Goal: Task Accomplishment & Management: Use online tool/utility

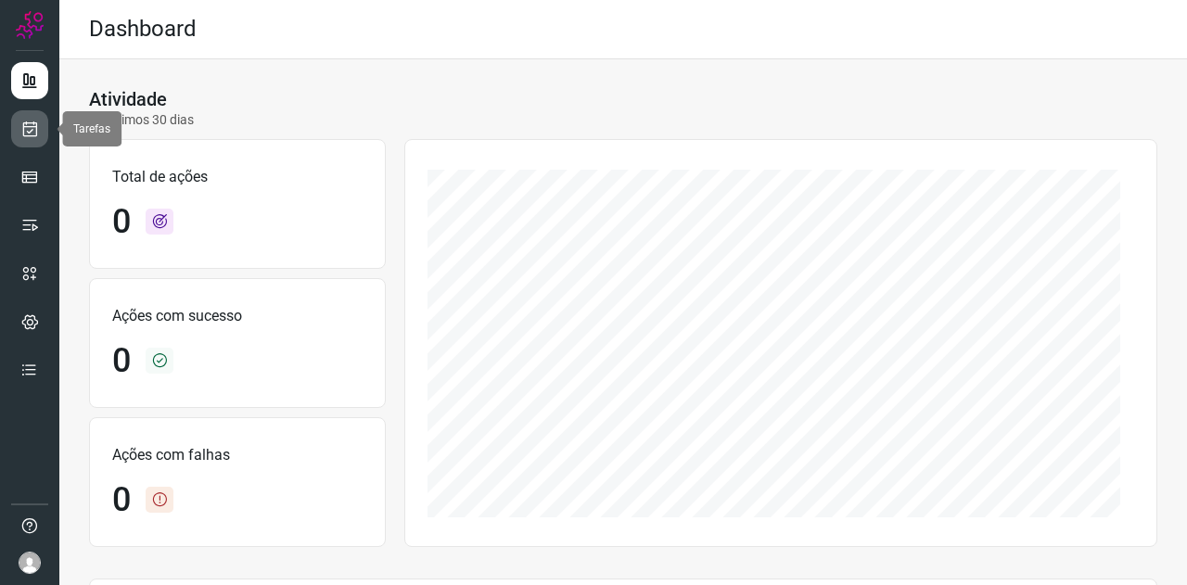
click at [37, 136] on icon at bounding box center [29, 129] width 19 height 19
click at [39, 125] on link at bounding box center [29, 128] width 37 height 37
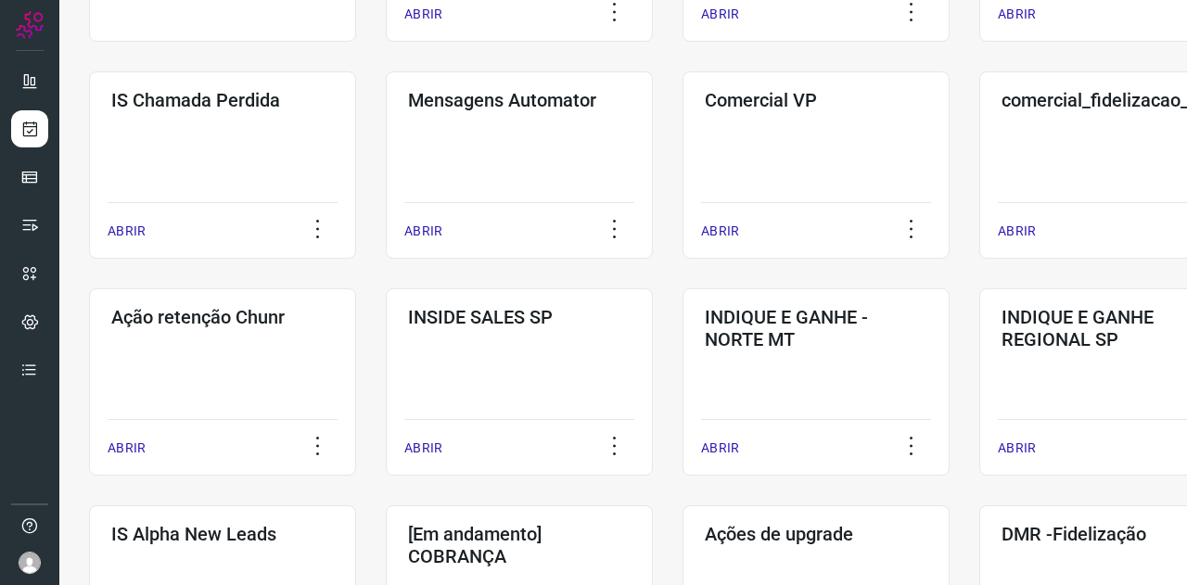
scroll to position [464, 0]
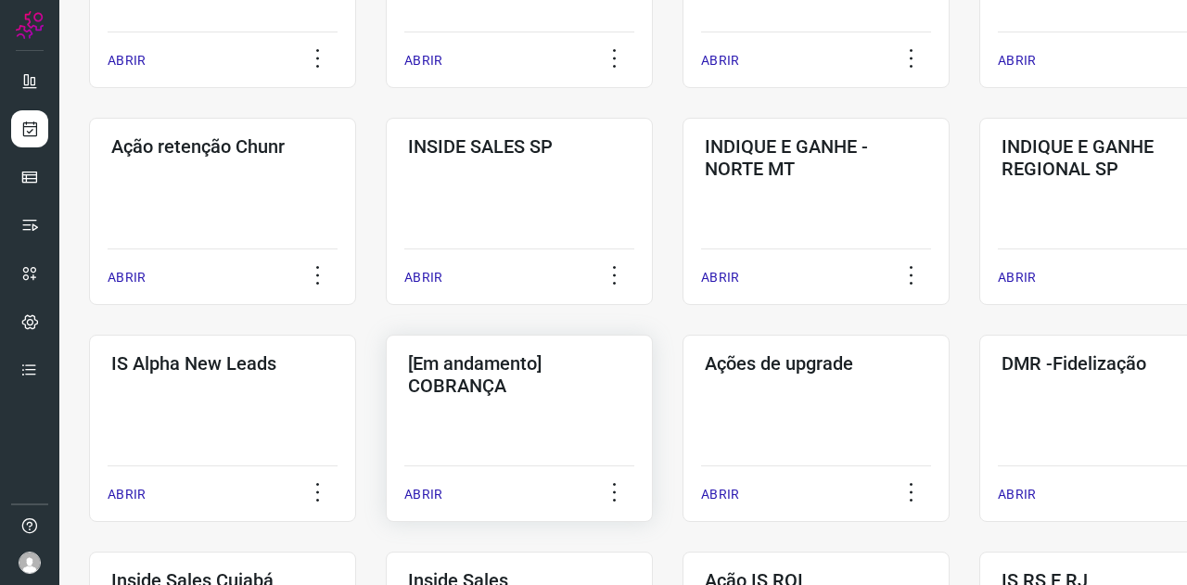
click at [682, 440] on div "[Em andamento] COBRANÇA ABRIR" at bounding box center [815, 428] width 267 height 187
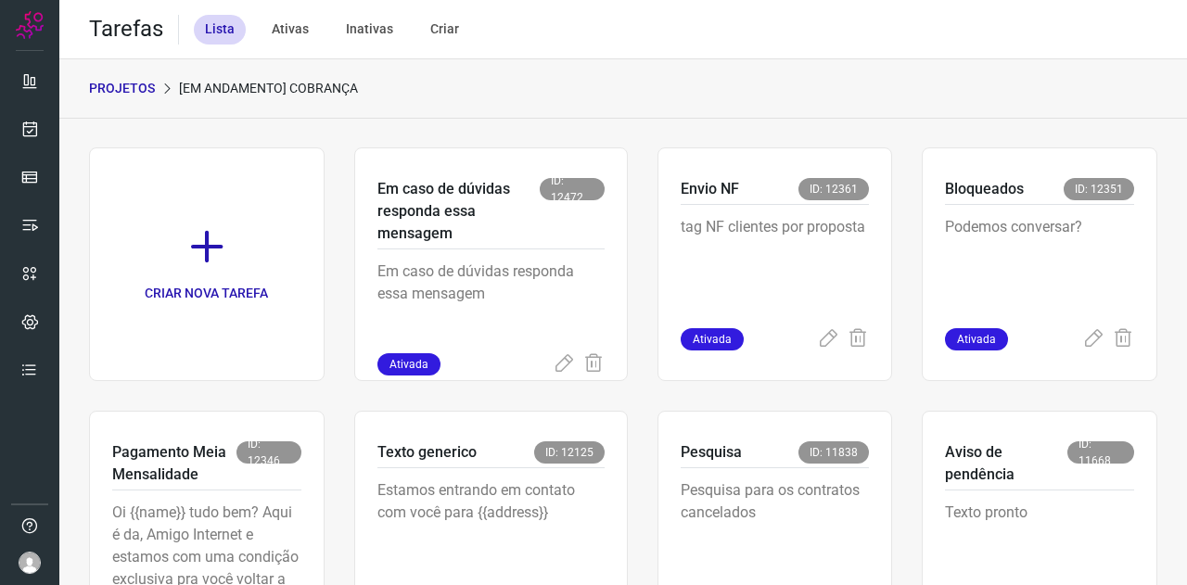
click at [140, 96] on p "PROJETOS" at bounding box center [122, 88] width 66 height 19
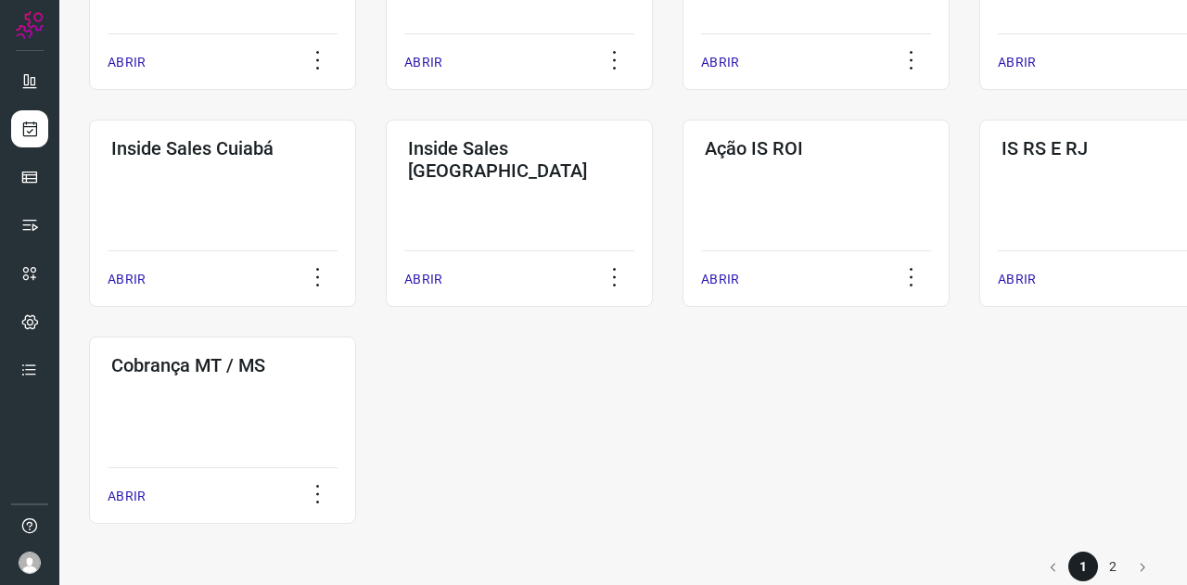
scroll to position [925, 0]
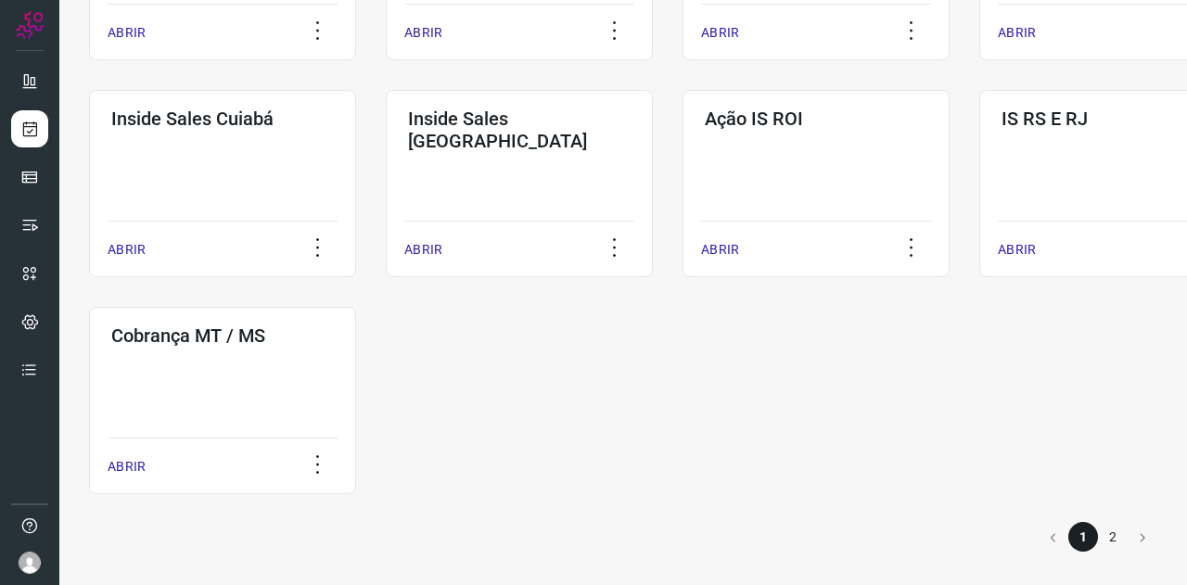
click at [1098, 531] on li "2" at bounding box center [1113, 537] width 30 height 30
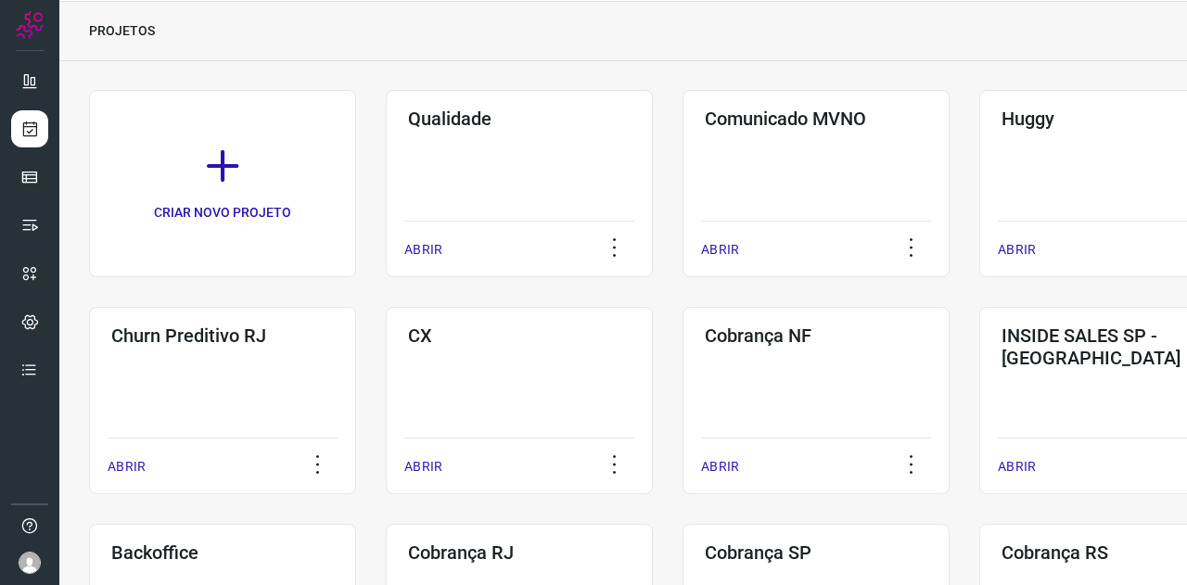
scroll to position [491, 0]
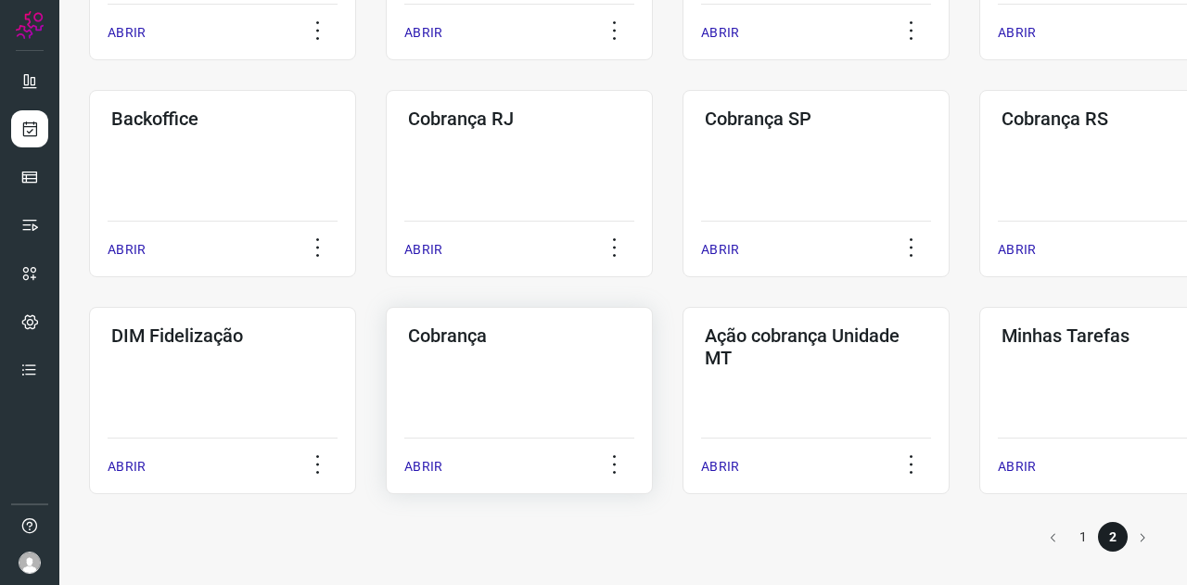
click at [682, 384] on div "Cobrança ABRIR" at bounding box center [815, 400] width 267 height 187
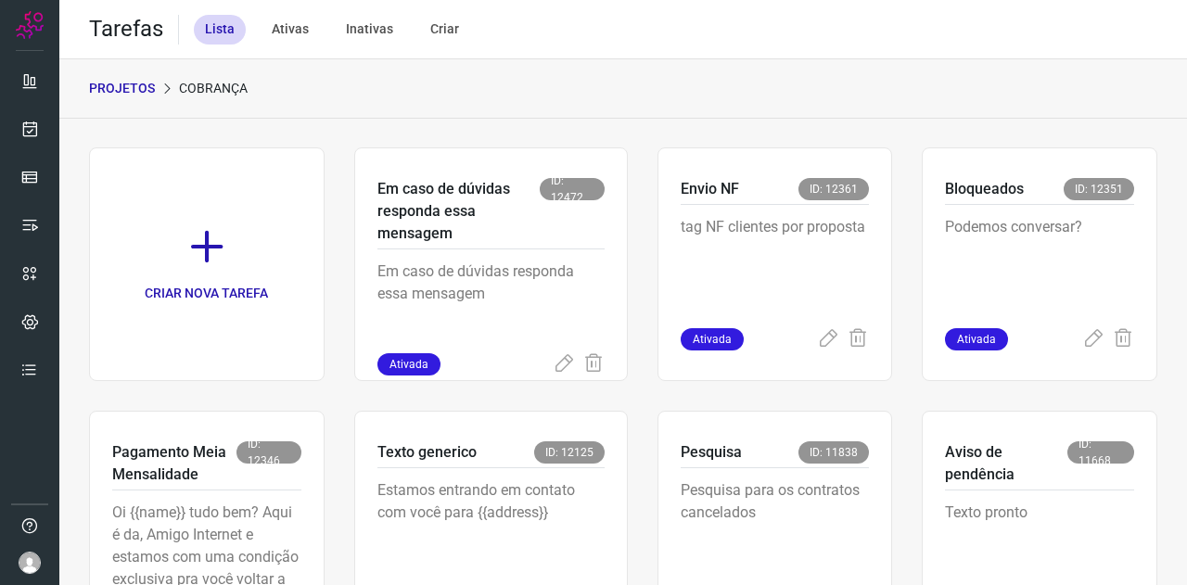
click at [130, 81] on p "PROJETOS" at bounding box center [122, 88] width 66 height 19
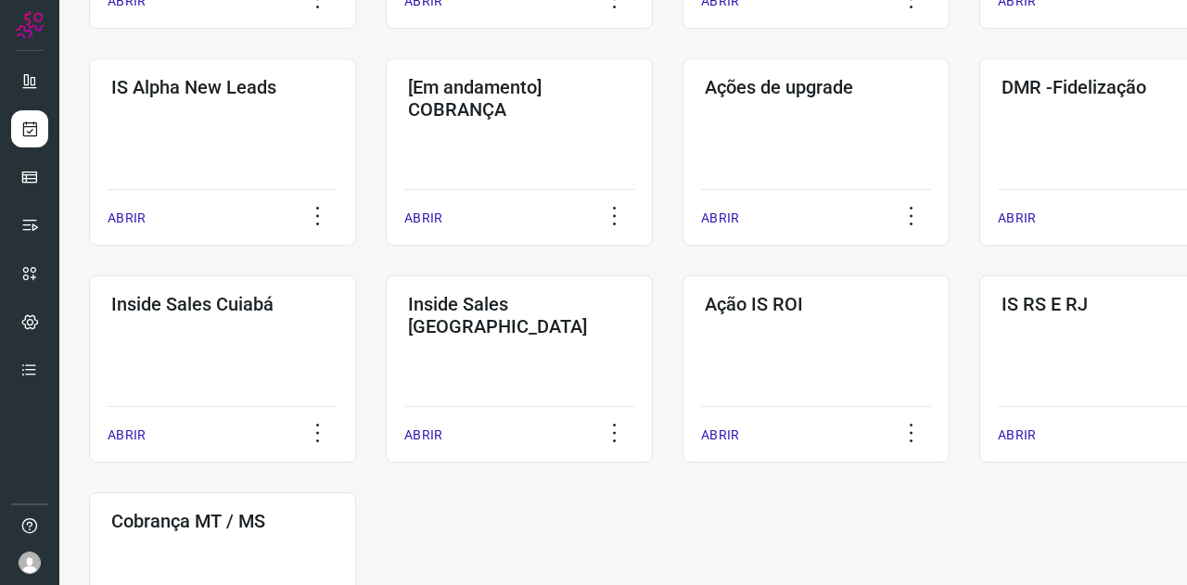
scroll to position [925, 0]
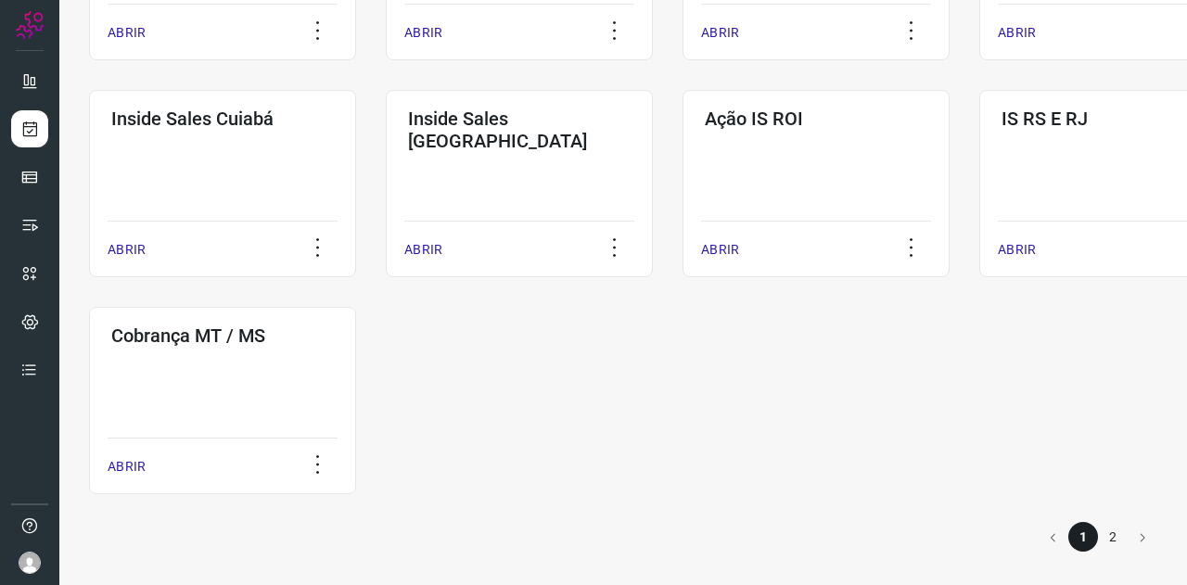
click at [1098, 537] on li "2" at bounding box center [1113, 537] width 30 height 30
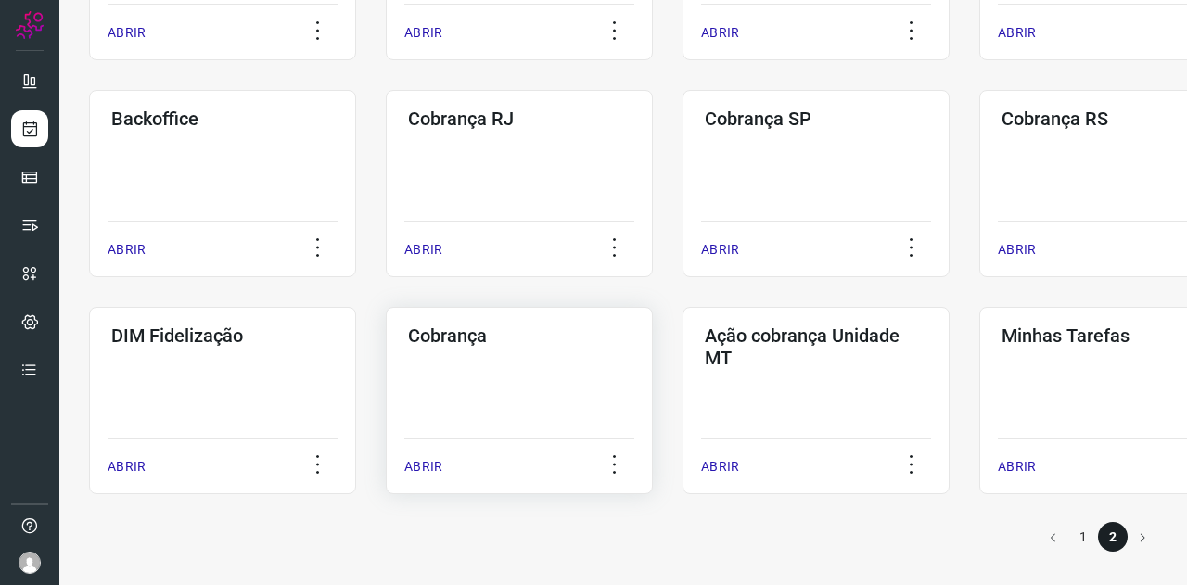
click at [526, 340] on h3 "Cobrança" at bounding box center [519, 336] width 223 height 22
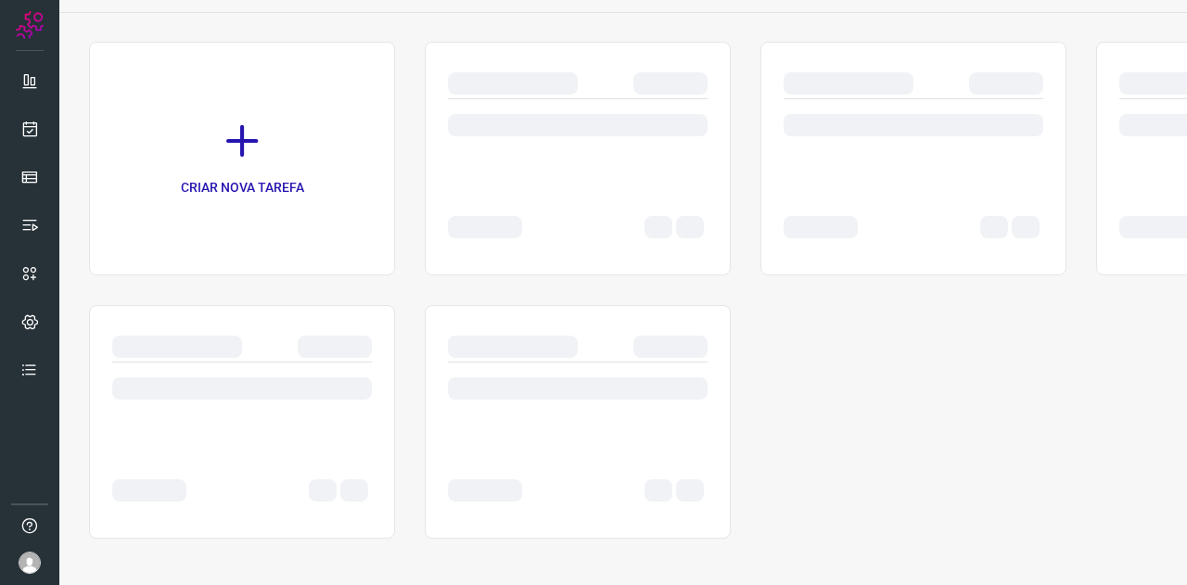
scroll to position [106, 0]
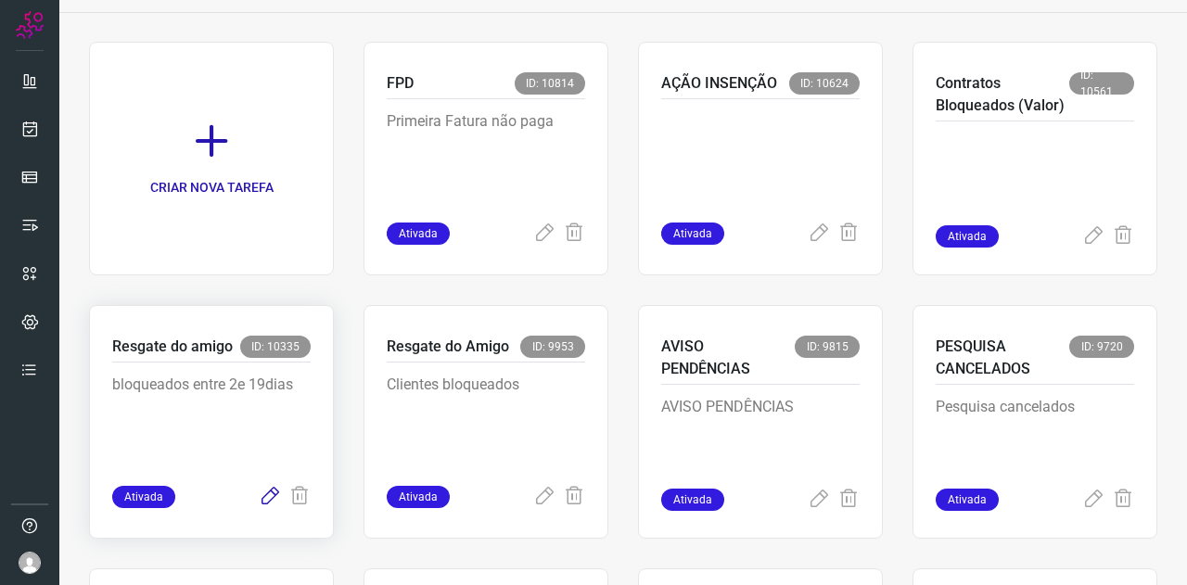
click at [267, 497] on icon at bounding box center [270, 497] width 22 height 22
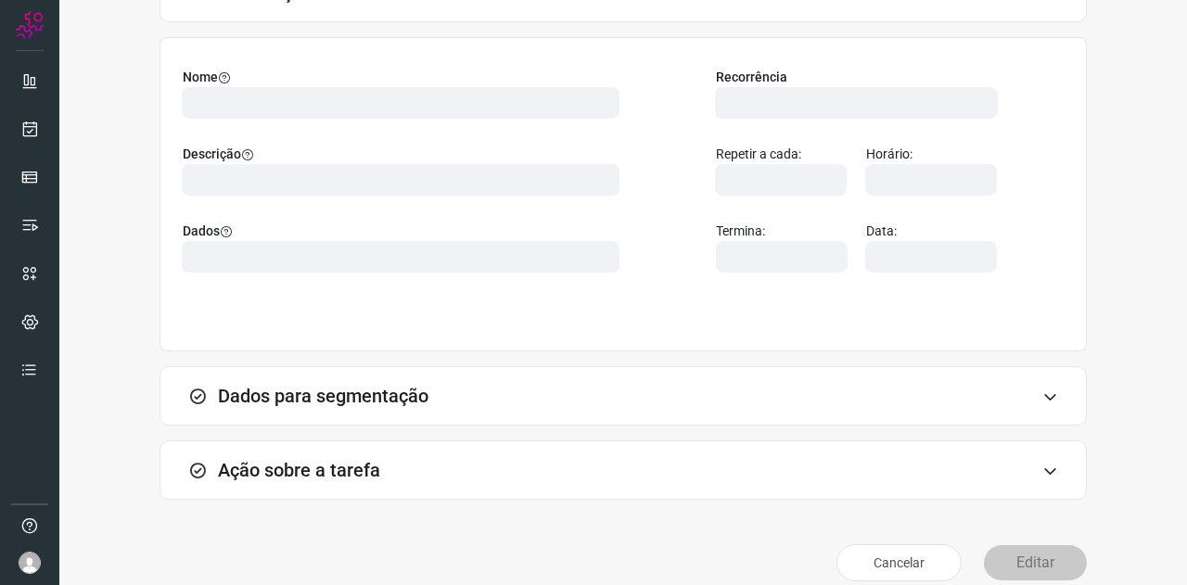
scroll to position [165, 0]
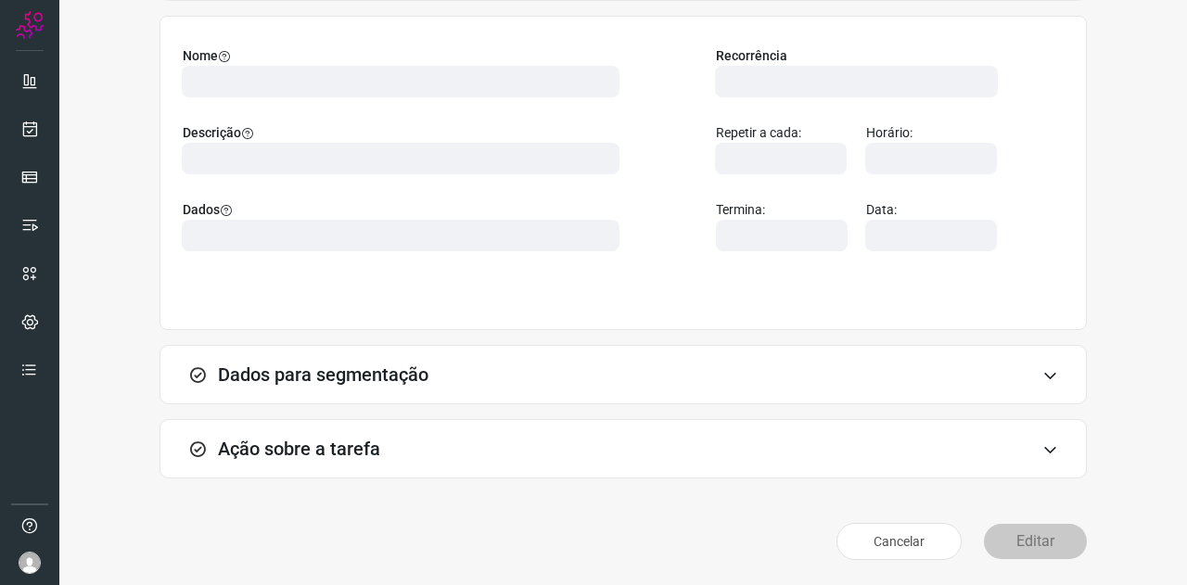
type input "524641"
type input "226607"
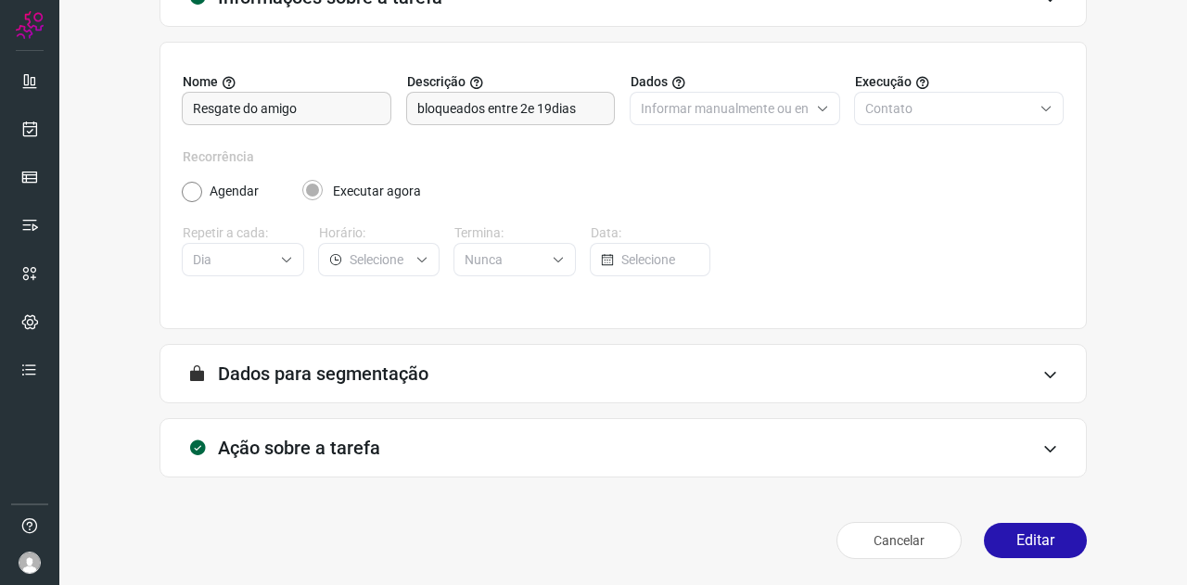
scroll to position [138, 0]
type input "Amigo 0800"
click at [354, 439] on h3 "Ação sobre a tarefa" at bounding box center [299, 449] width 162 height 22
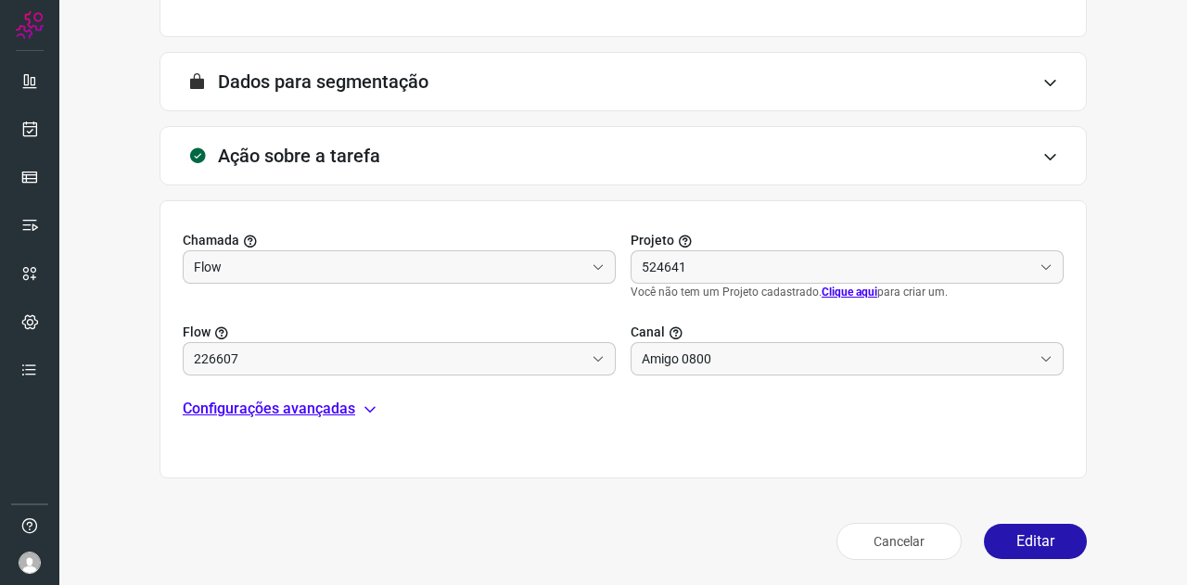
drag, startPoint x: 306, startPoint y: 402, endPoint x: 315, endPoint y: 398, distance: 10.0
click at [307, 403] on p "Configurações avançadas" at bounding box center [269, 409] width 172 height 22
type input "DIM - Resgate do AMIGO"
type input "API para o envio de mensagem ativa (em massa)"
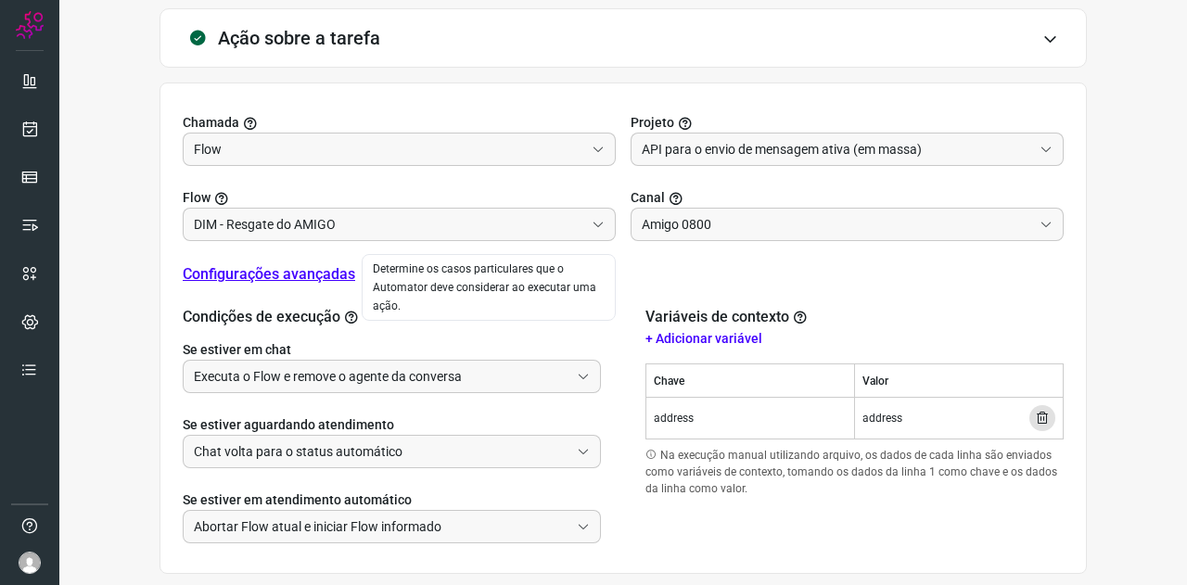
scroll to position [617, 0]
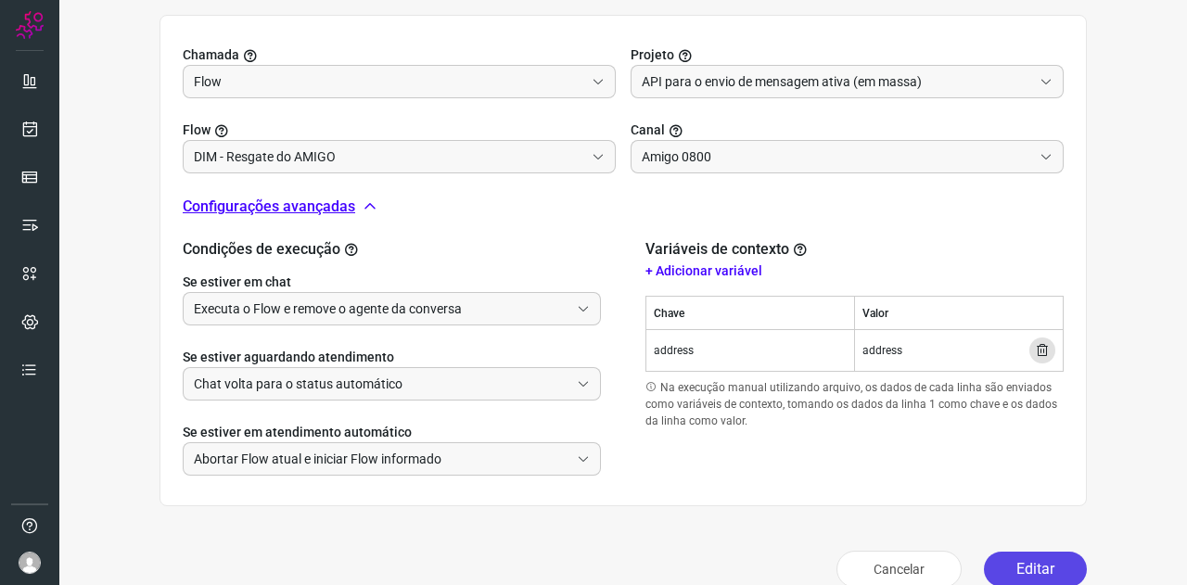
click at [1021, 572] on button "Editar" at bounding box center [1035, 569] width 103 height 35
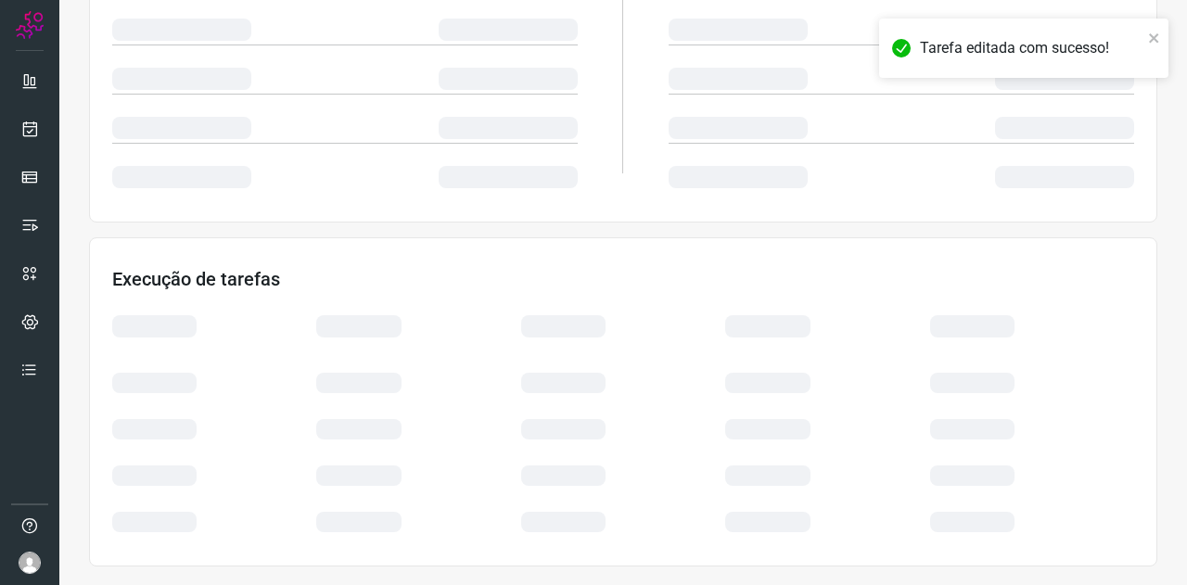
scroll to position [369, 0]
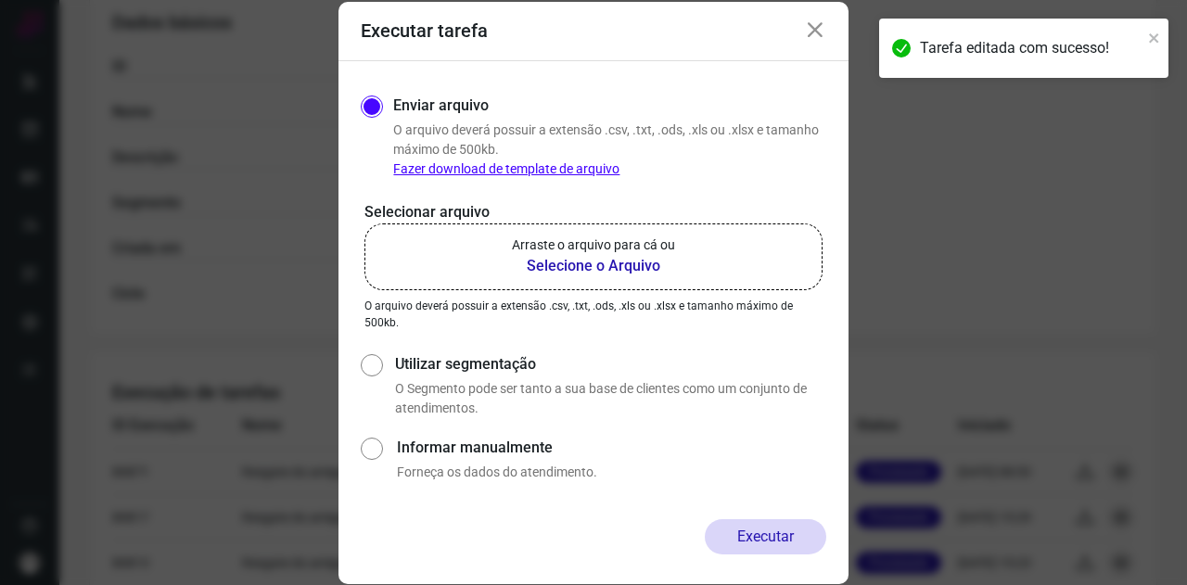
click at [571, 261] on b "Selecione o Arquivo" at bounding box center [593, 266] width 163 height 22
click at [0, 0] on input "Arraste o arquivo para cá ou Selecione o Arquivo" at bounding box center [0, 0] width 0 height 0
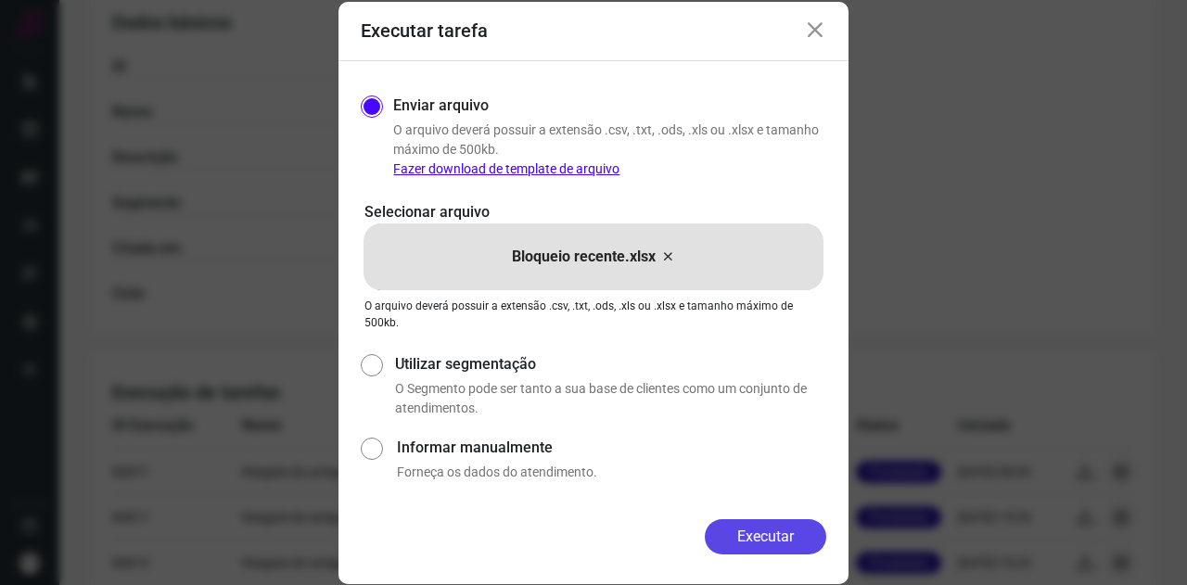
click at [781, 524] on button "Executar" at bounding box center [765, 536] width 121 height 35
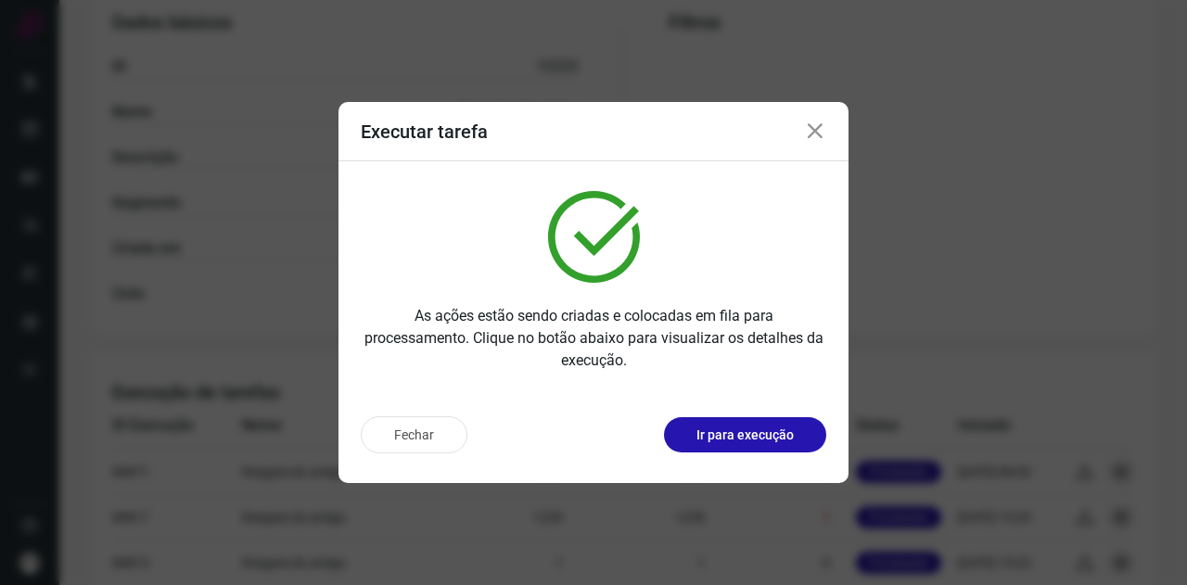
click at [814, 125] on icon at bounding box center [815, 132] width 22 height 22
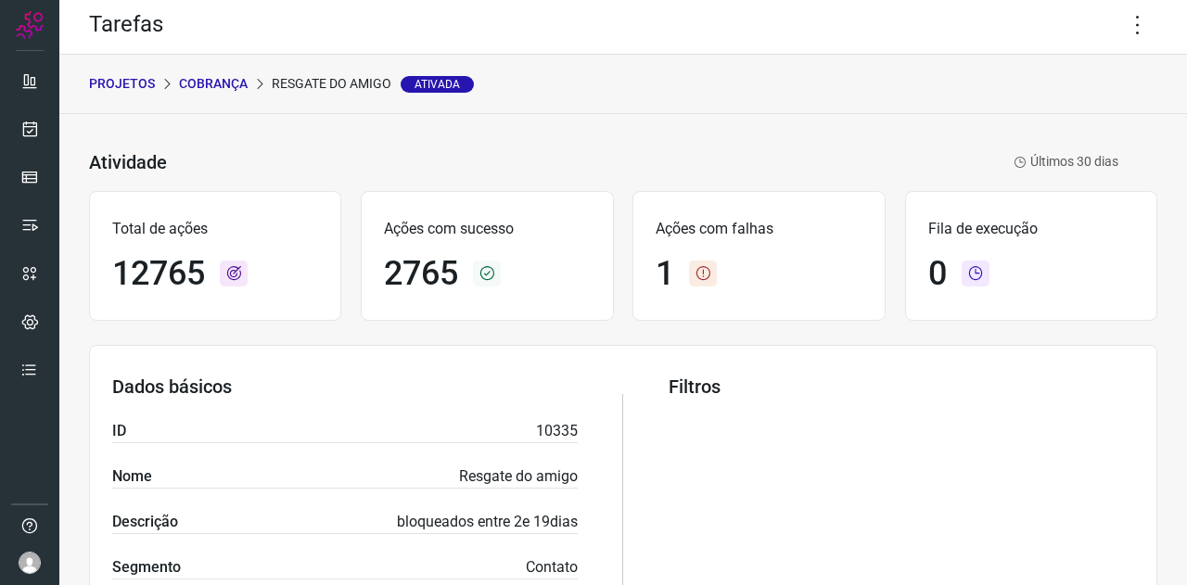
scroll to position [0, 0]
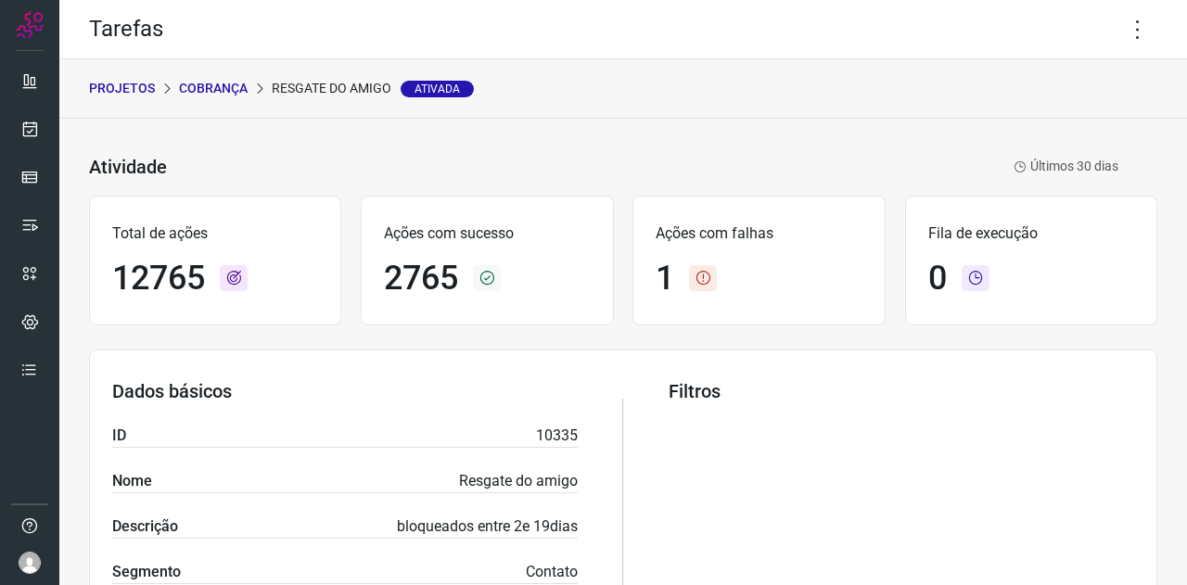
click at [221, 96] on p "Cobrança" at bounding box center [213, 88] width 69 height 19
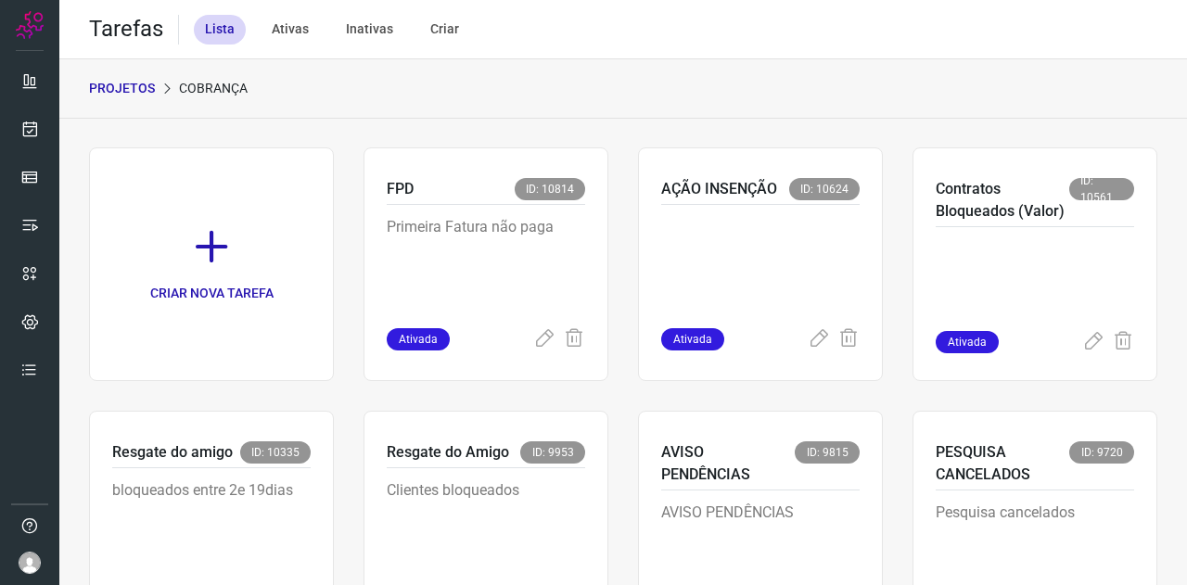
click at [137, 81] on p "PROJETOS" at bounding box center [122, 88] width 66 height 19
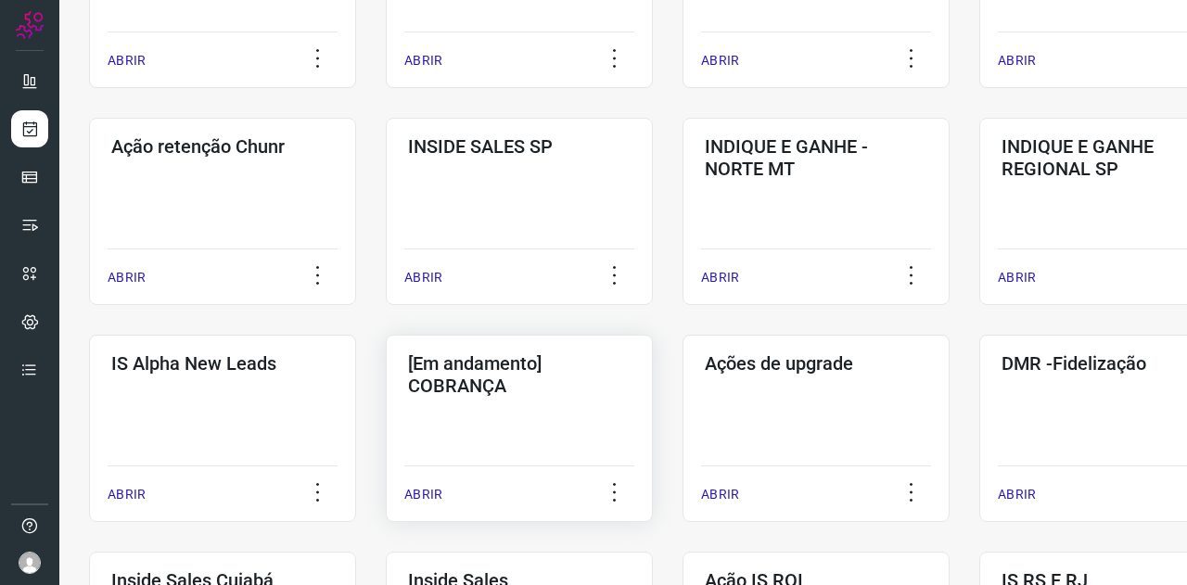
click at [682, 416] on div "[Em andamento] COBRANÇA ABRIR" at bounding box center [815, 428] width 267 height 187
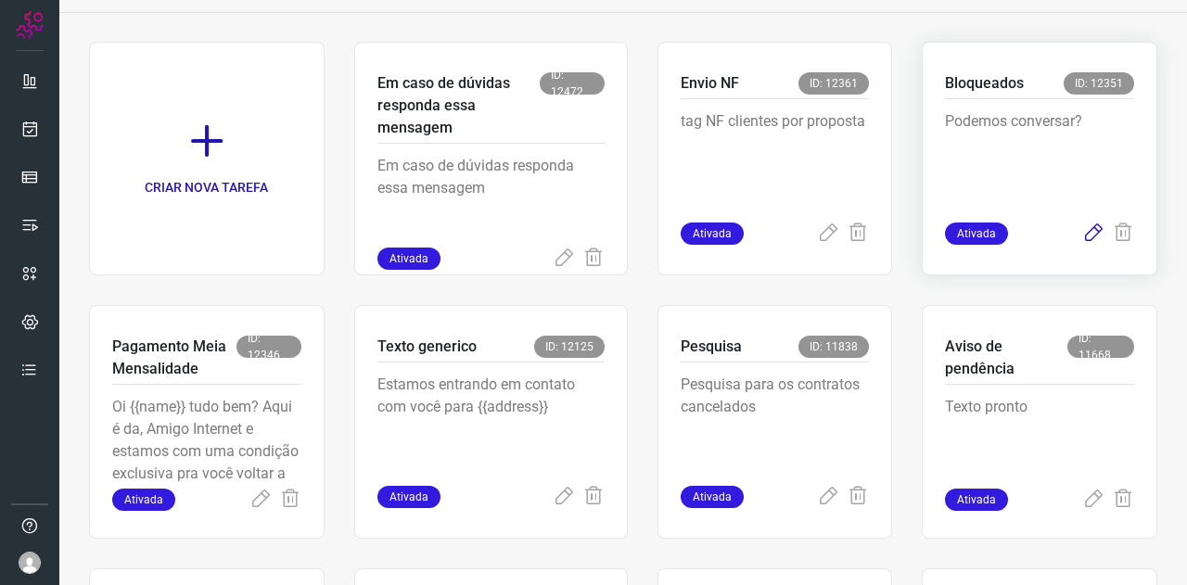
click at [1082, 229] on icon at bounding box center [1093, 234] width 22 height 22
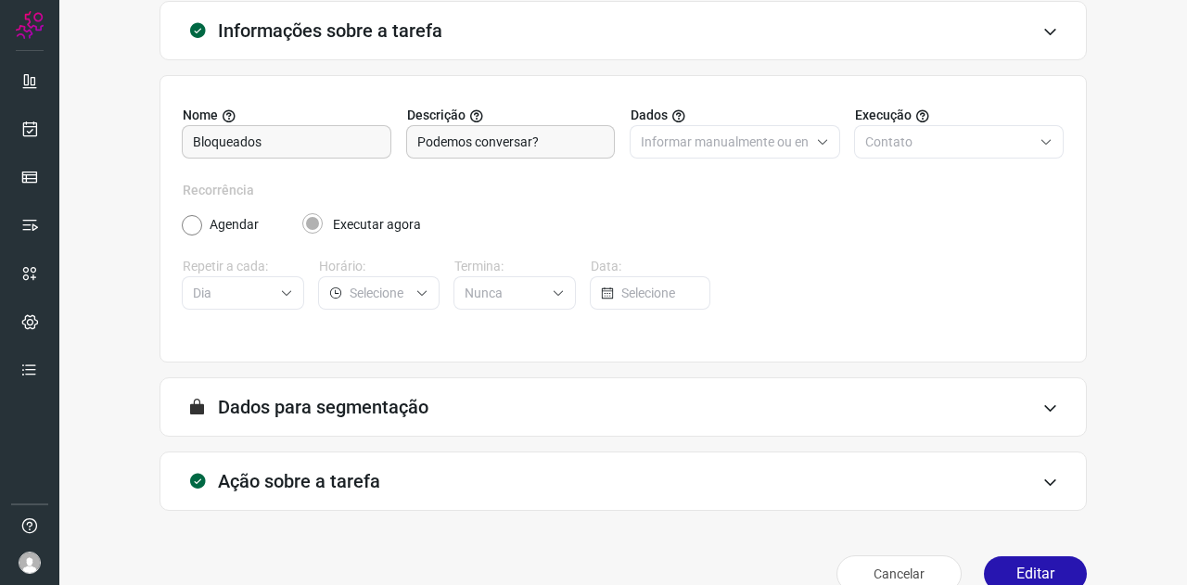
type input "Clientes Bloqueados - Texto generico"
click at [295, 476] on h3 "Ação sobre a tarefa" at bounding box center [299, 481] width 162 height 22
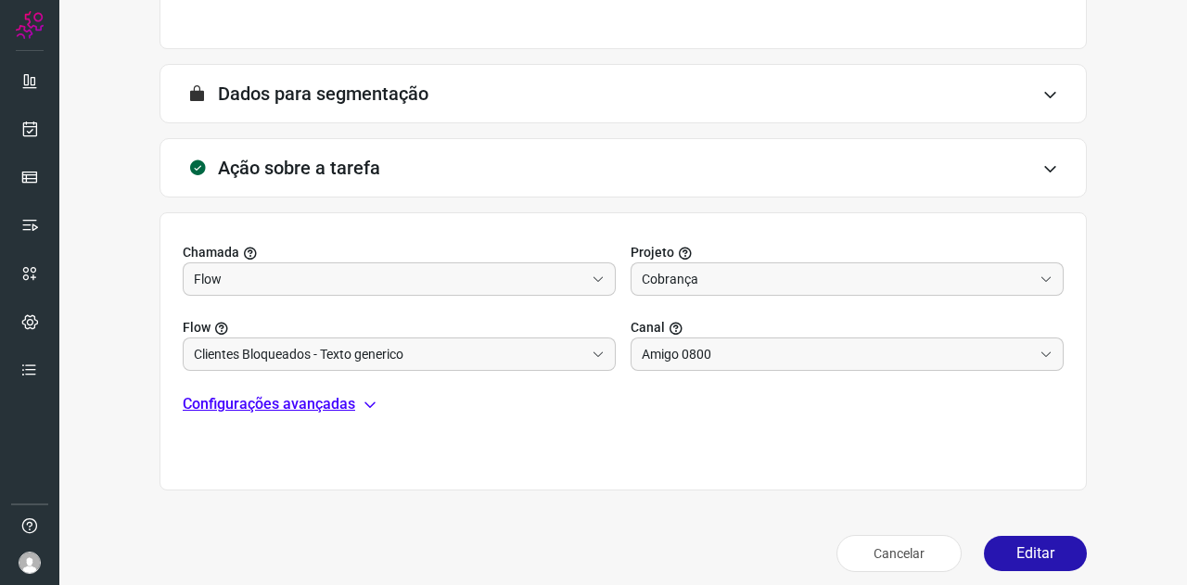
scroll to position [431, 0]
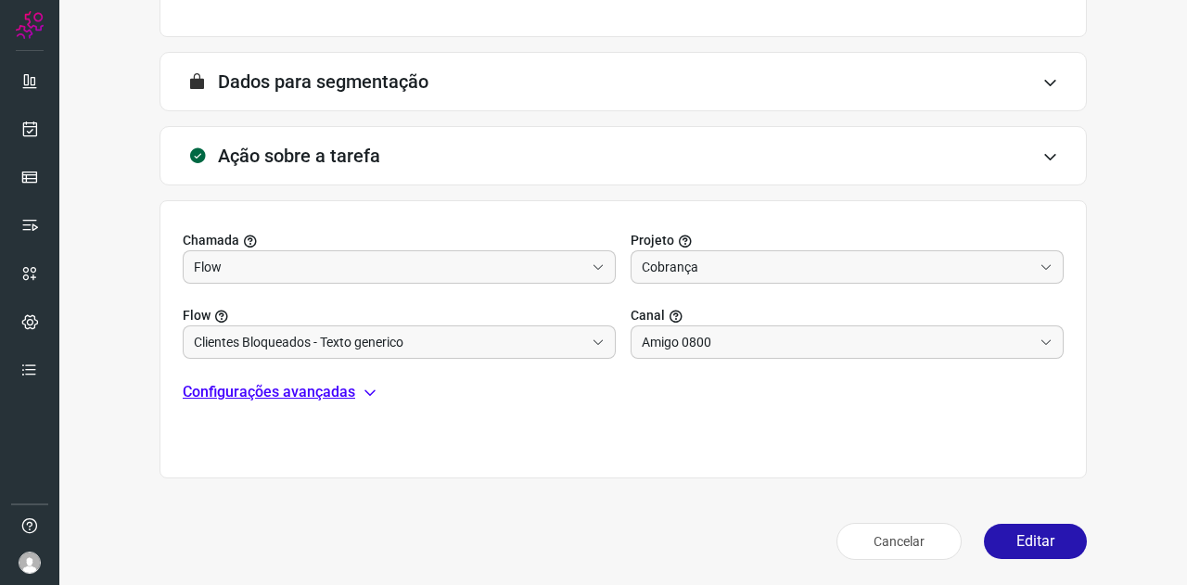
click at [306, 389] on p "Configurações avançadas" at bounding box center [269, 392] width 172 height 22
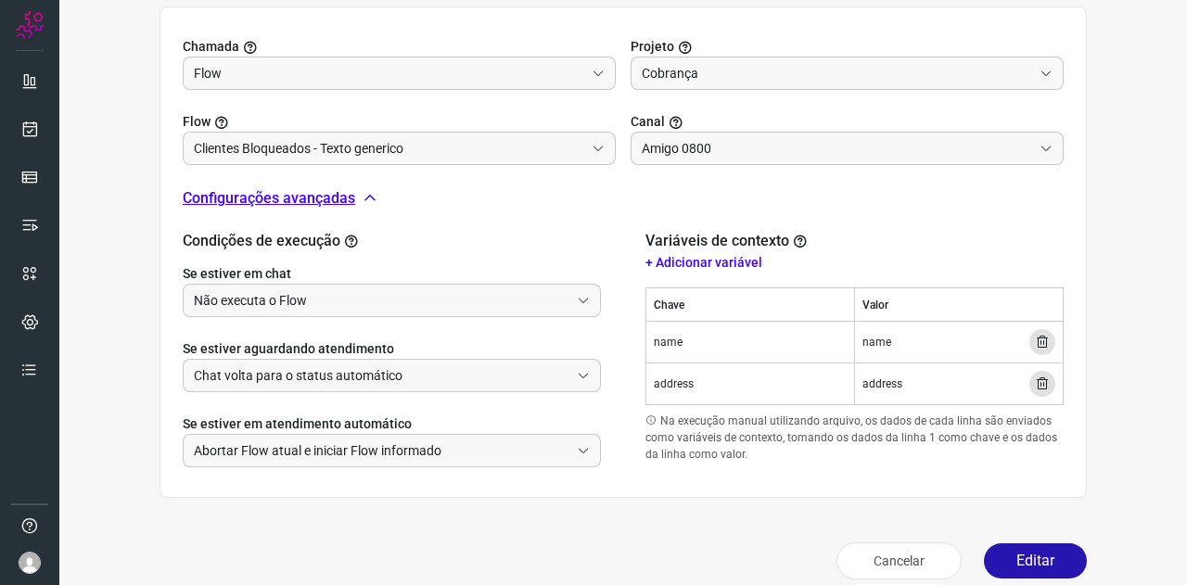
scroll to position [644, 0]
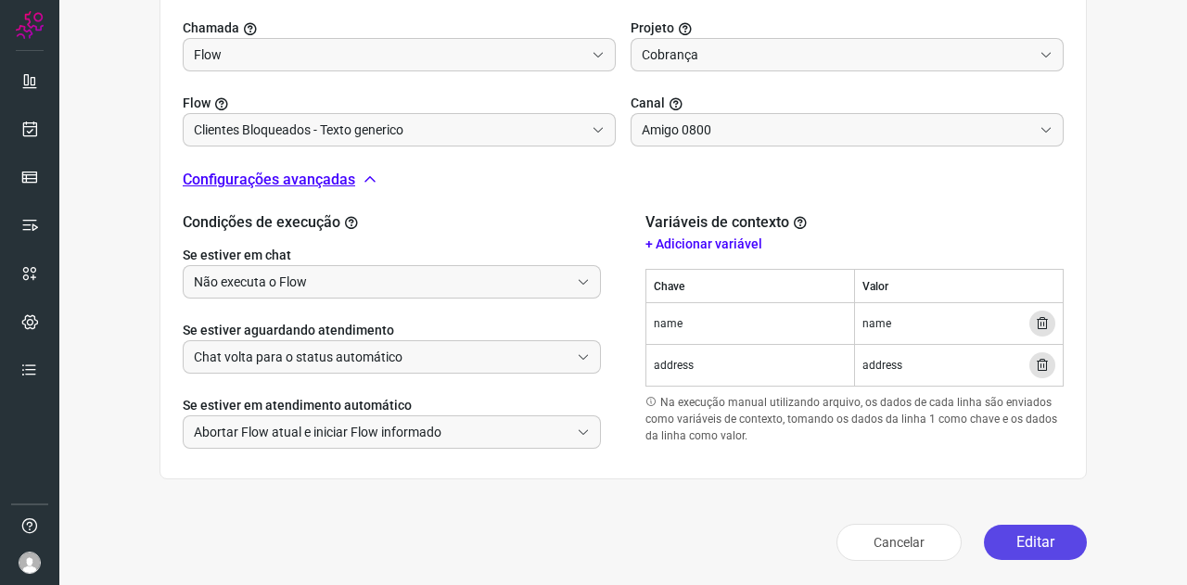
click at [1032, 533] on button "Editar" at bounding box center [1035, 542] width 103 height 35
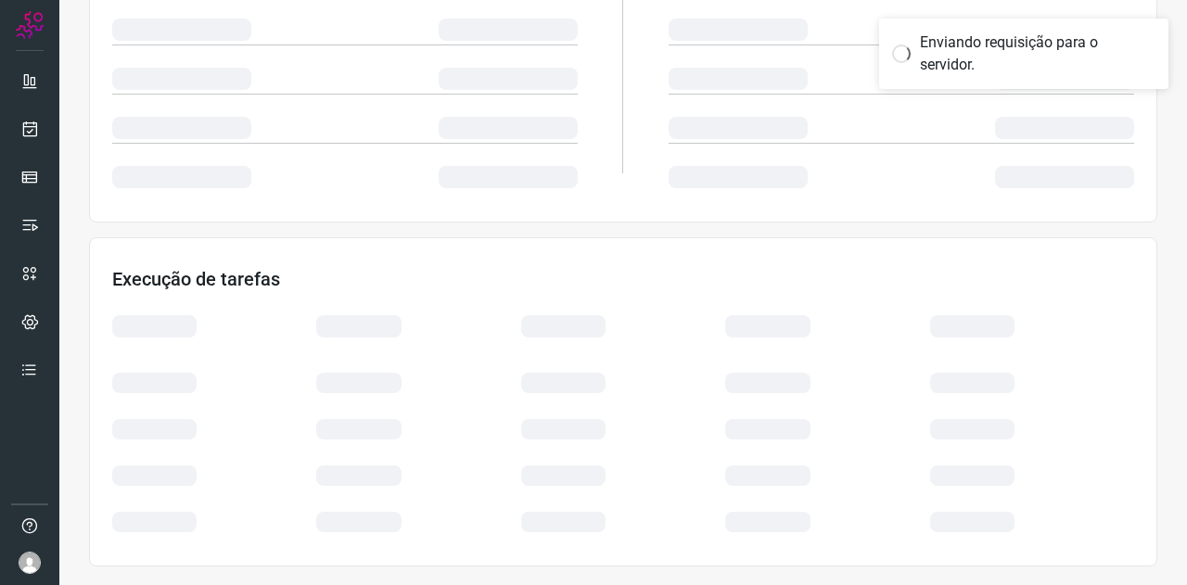
scroll to position [369, 0]
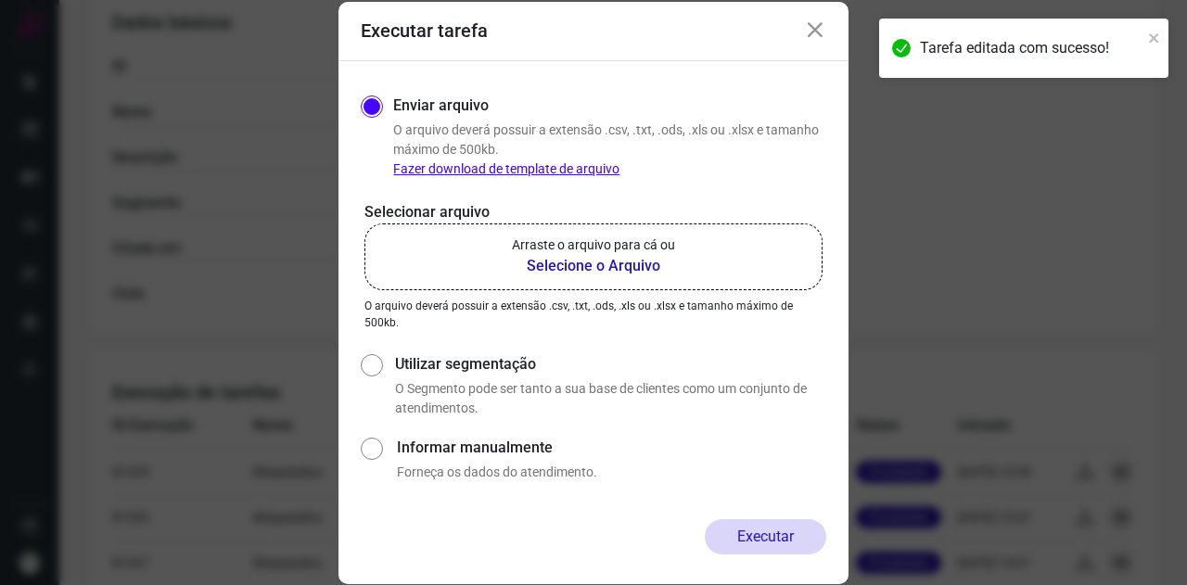
click at [566, 262] on b "Selecione o Arquivo" at bounding box center [593, 266] width 163 height 22
click at [0, 0] on input "Arraste o arquivo para cá ou Selecione o Arquivo" at bounding box center [0, 0] width 0 height 0
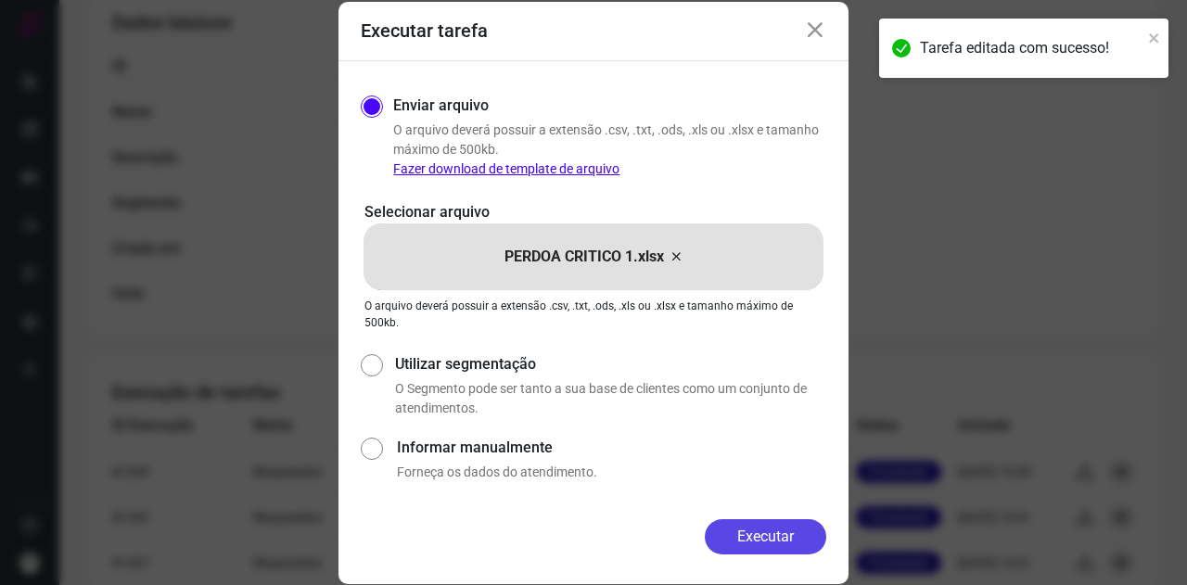
click at [777, 549] on button "Executar" at bounding box center [765, 536] width 121 height 35
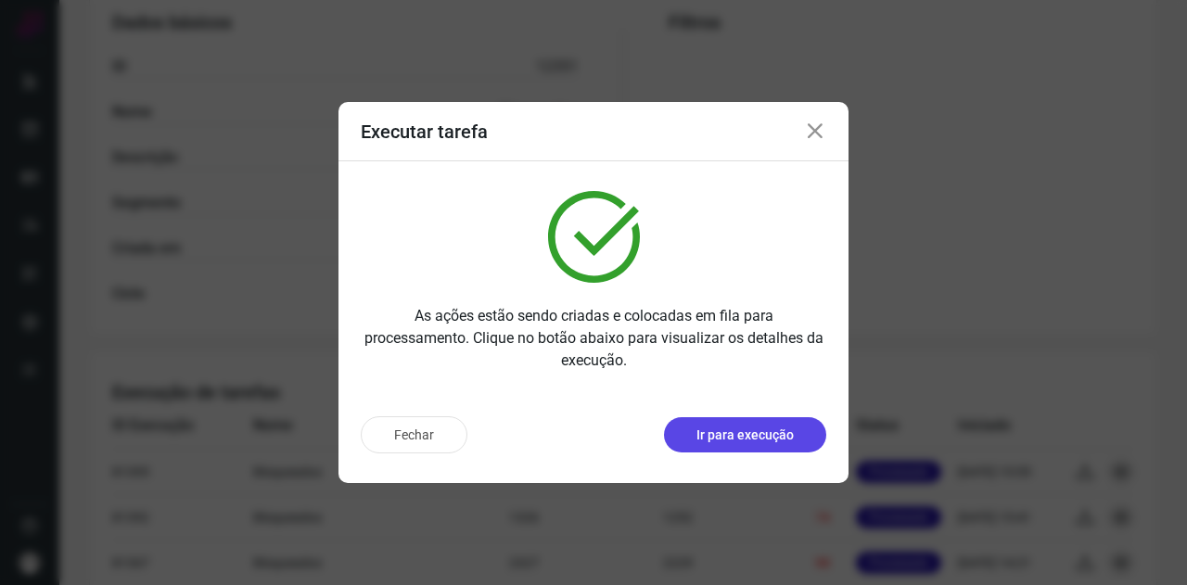
click at [746, 430] on p "Ir para execução" at bounding box center [744, 435] width 97 height 19
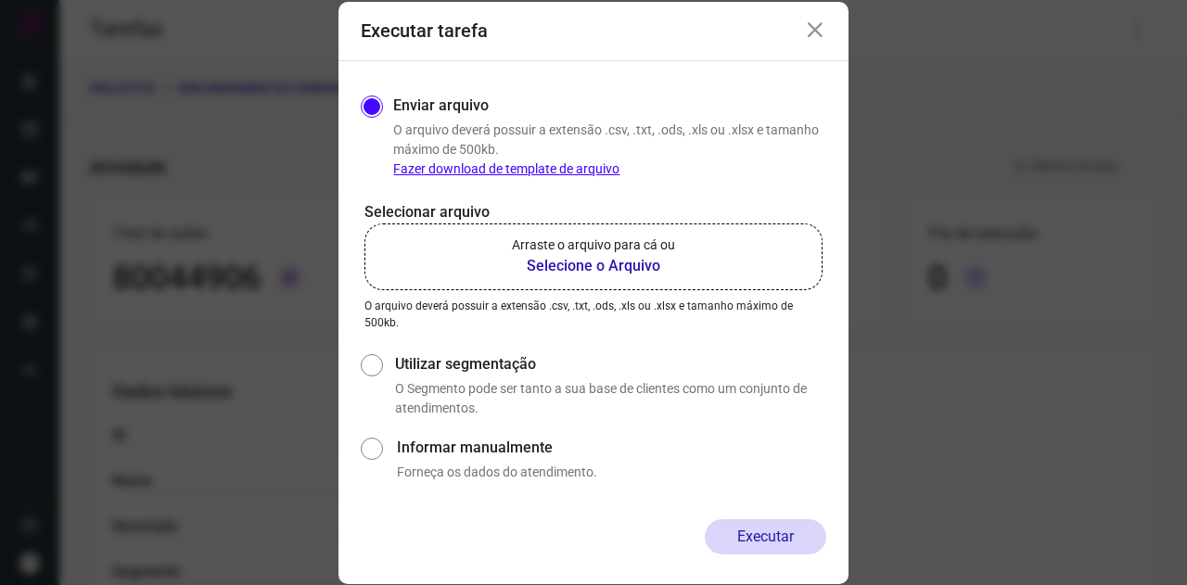
click at [614, 255] on b "Selecione o Arquivo" at bounding box center [593, 266] width 163 height 22
click at [0, 0] on input "Arraste o arquivo para cá ou Selecione o Arquivo" at bounding box center [0, 0] width 0 height 0
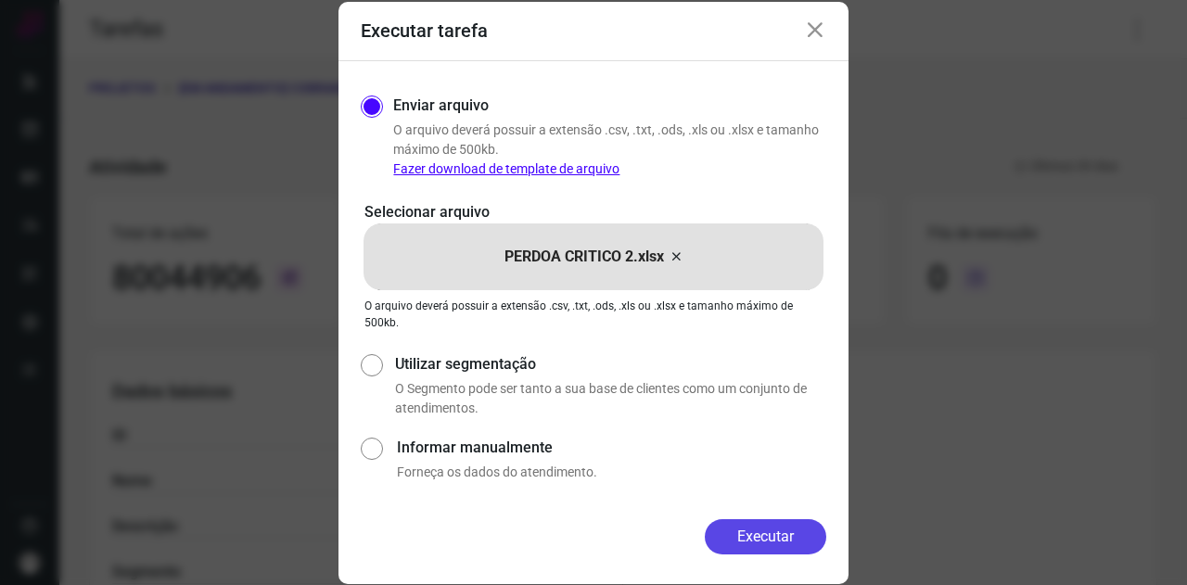
click at [782, 529] on button "Executar" at bounding box center [765, 536] width 121 height 35
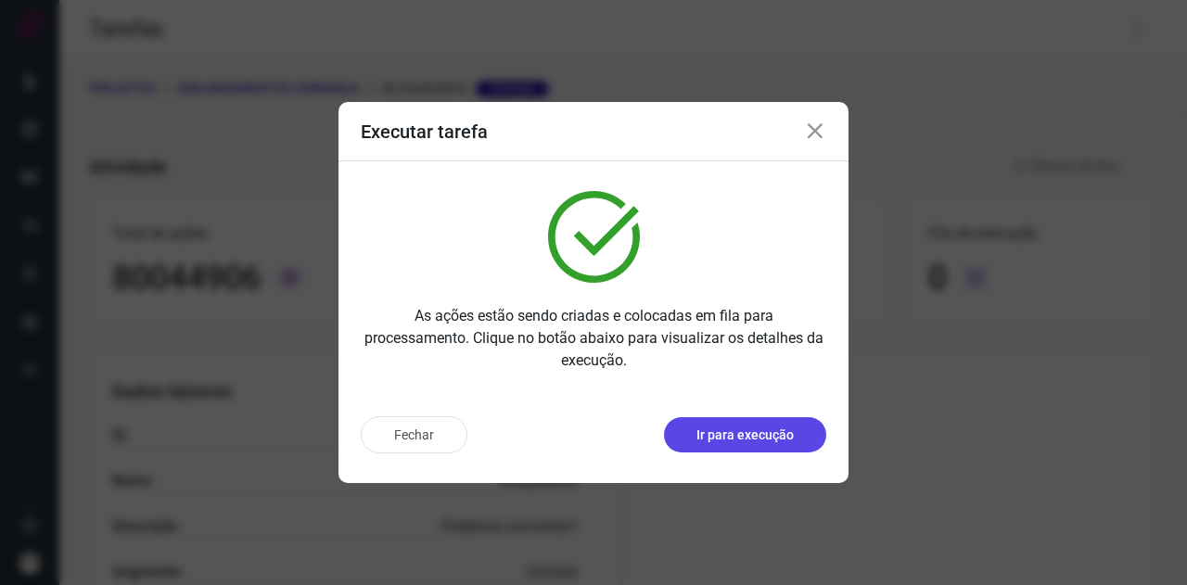
click at [765, 440] on p "Ir para execução" at bounding box center [744, 435] width 97 height 19
